Goal: Navigation & Orientation: Find specific page/section

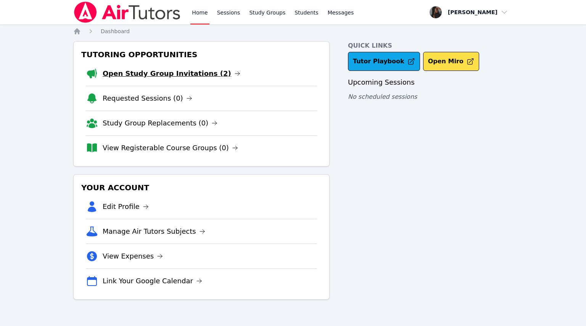
click at [193, 74] on link "Open Study Group Invitations (2)" at bounding box center [172, 73] width 138 height 11
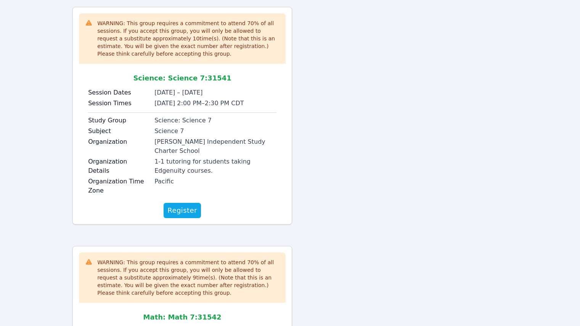
scroll to position [29, 0]
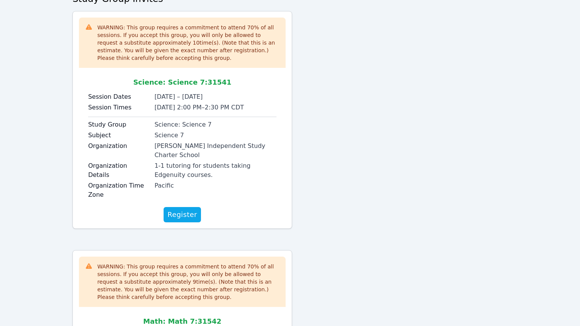
scroll to position [76, 0]
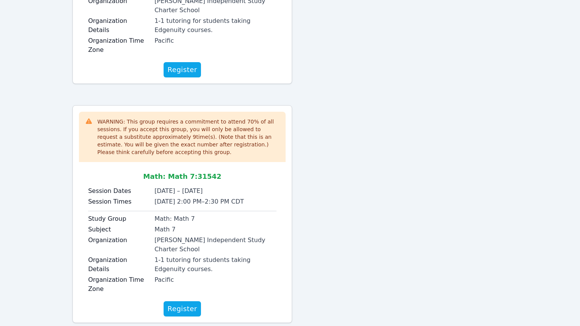
scroll to position [195, 0]
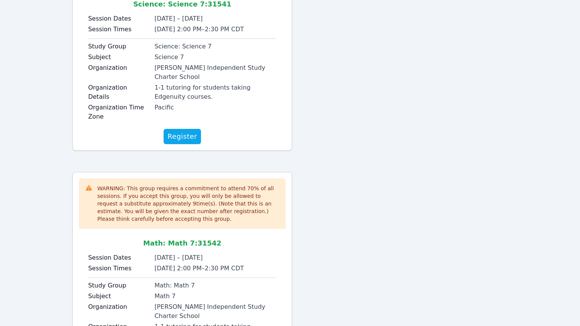
scroll to position [76, 0]
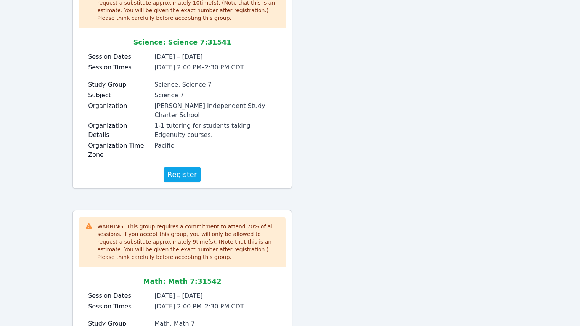
scroll to position [191, 0]
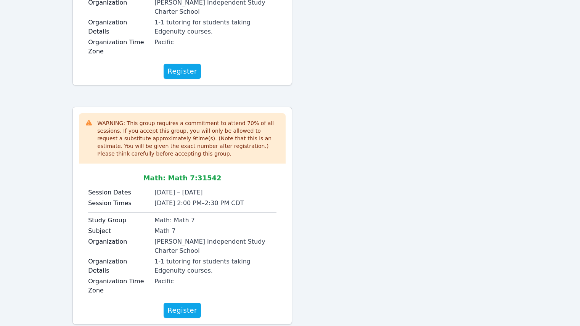
scroll to position [219, 0]
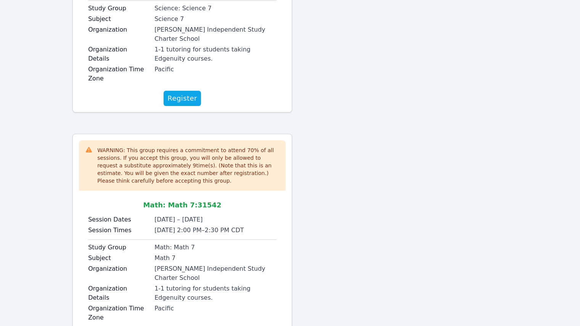
scroll to position [219, 0]
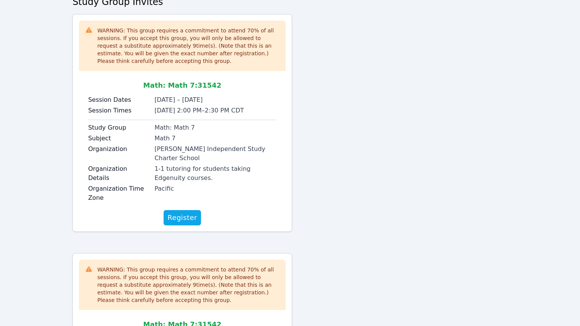
scroll to position [67, 0]
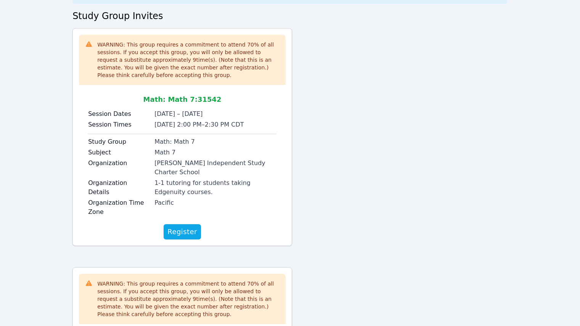
scroll to position [153, 0]
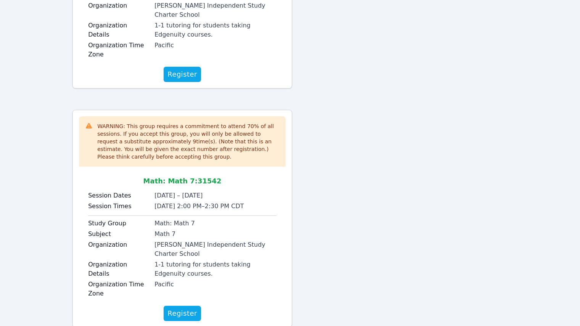
scroll to position [219, 0]
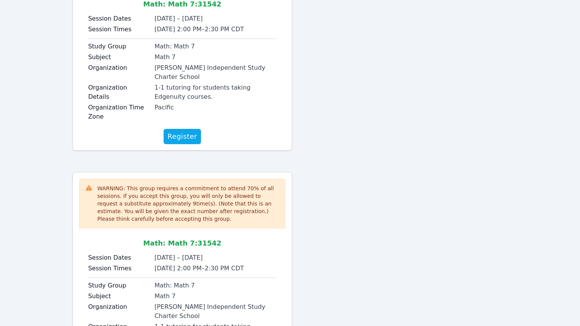
scroll to position [219, 0]
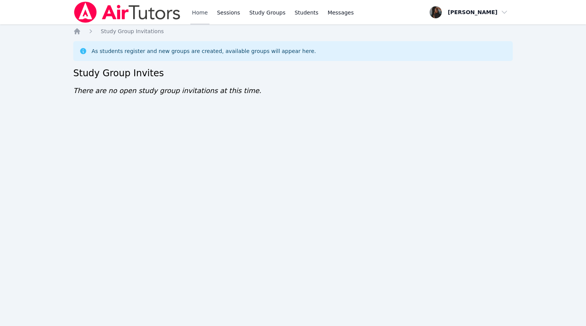
click at [203, 13] on link "Home" at bounding box center [199, 12] width 19 height 24
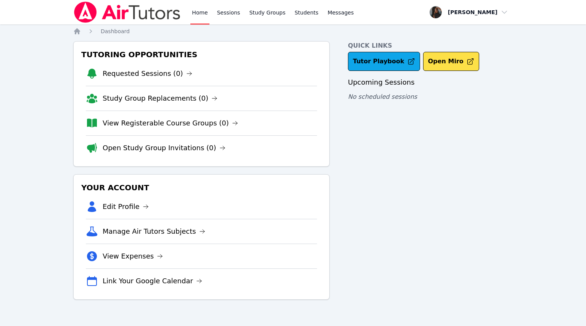
drag, startPoint x: 179, startPoint y: 92, endPoint x: 171, endPoint y: 101, distance: 12.5
click at [171, 101] on link "Study Group Replacements (0)" at bounding box center [160, 98] width 115 height 11
